Goal: Task Accomplishment & Management: Use online tool/utility

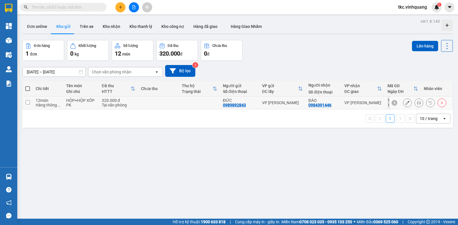
click at [294, 101] on div "VP [PERSON_NAME]" at bounding box center [282, 102] width 41 height 5
checkbox input "true"
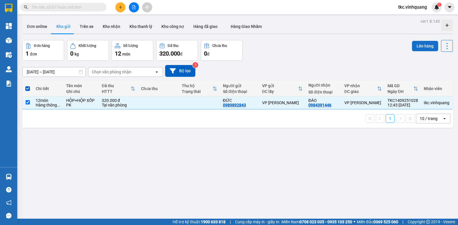
click at [418, 45] on button "Lên hàng" at bounding box center [425, 46] width 26 height 10
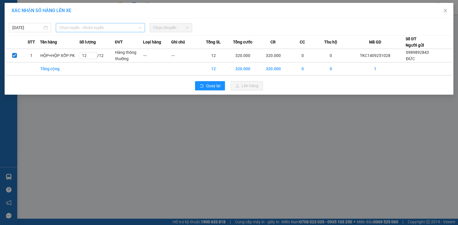
click at [104, 31] on span "Chọn tuyến - nhóm tuyến" at bounding box center [100, 27] width 82 height 9
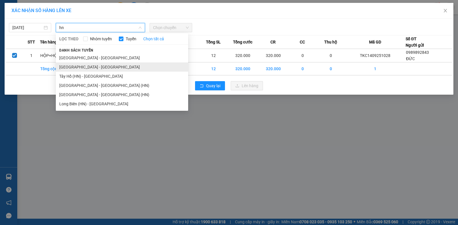
type input "hn"
click at [86, 66] on li "[GEOGRAPHIC_DATA] - [GEOGRAPHIC_DATA]" at bounding box center [122, 66] width 132 height 9
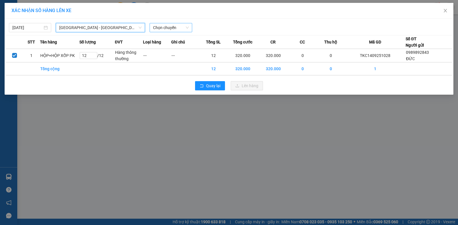
click at [177, 24] on span "Chọn chuyến" at bounding box center [170, 27] width 35 height 9
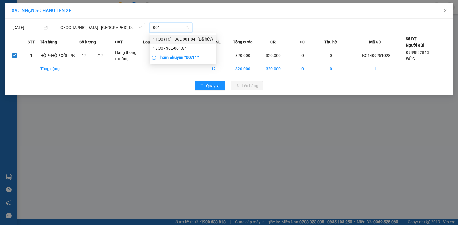
click at [162, 28] on input "001" at bounding box center [168, 27] width 31 height 9
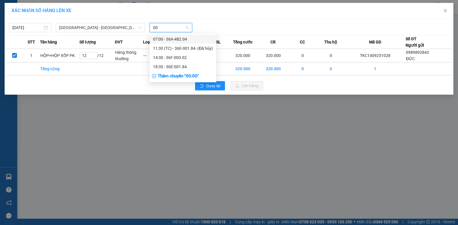
type input "0"
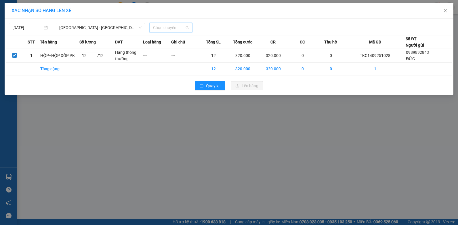
click at [179, 30] on span "Chọn chuyến" at bounding box center [170, 27] width 35 height 9
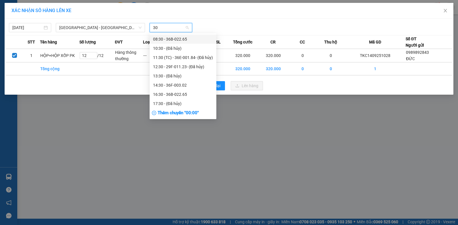
type input "302"
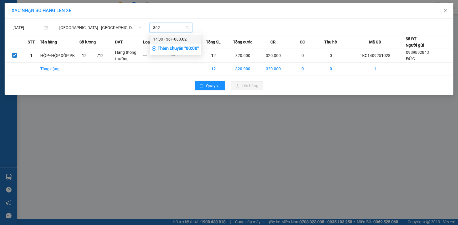
click at [180, 40] on div "14:30 - 36F-003.02" at bounding box center [175, 39] width 45 height 6
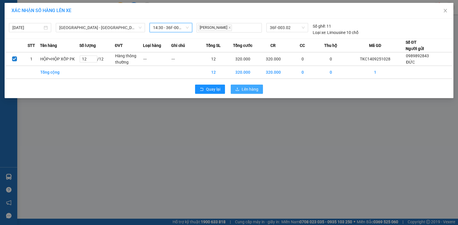
click at [240, 89] on button "Lên hàng" at bounding box center [247, 89] width 32 height 9
